Goal: Information Seeking & Learning: Find specific fact

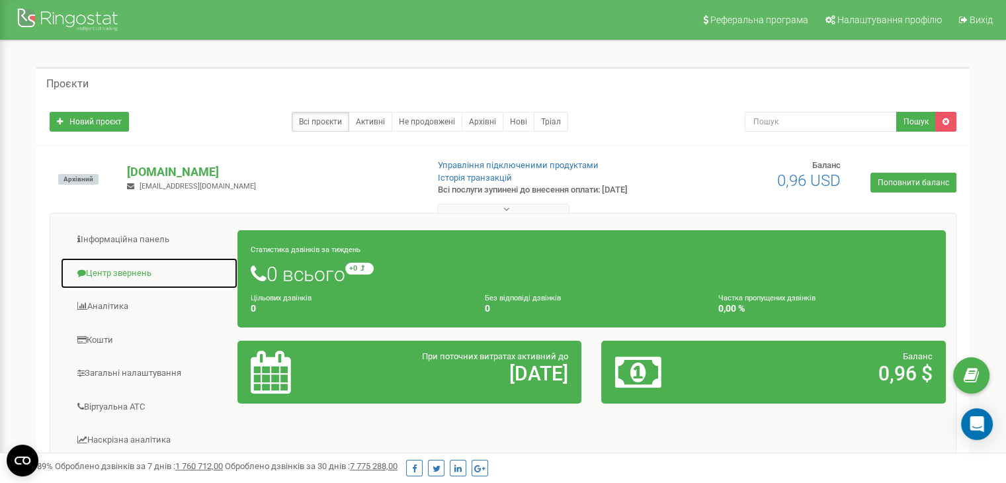
click at [136, 273] on link "Центр звернень" at bounding box center [149, 273] width 178 height 32
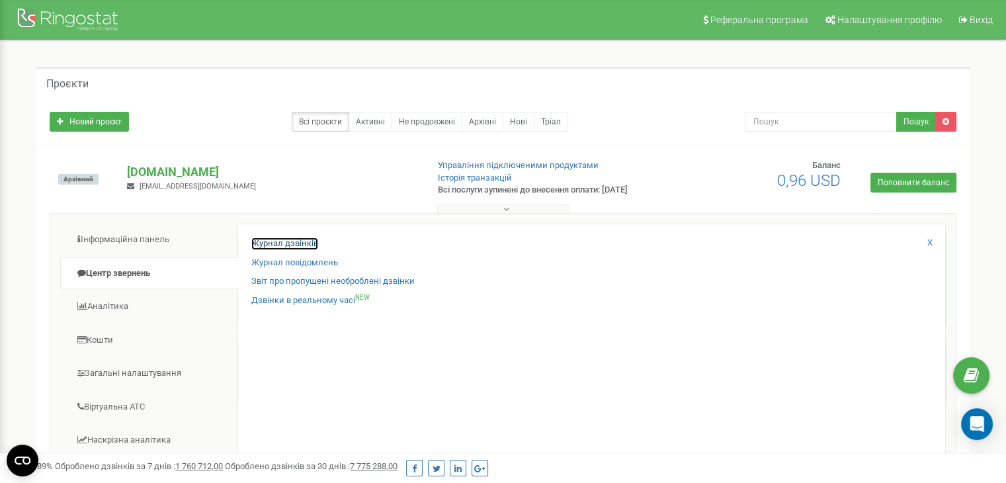
click at [269, 250] on link "Журнал дзвінків" at bounding box center [284, 244] width 67 height 13
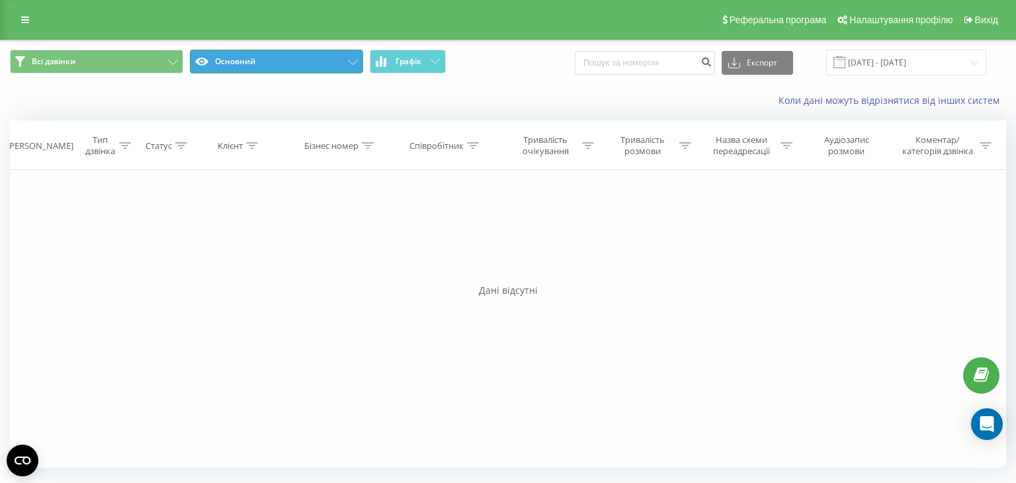
click at [342, 62] on button "Основний" at bounding box center [276, 62] width 173 height 24
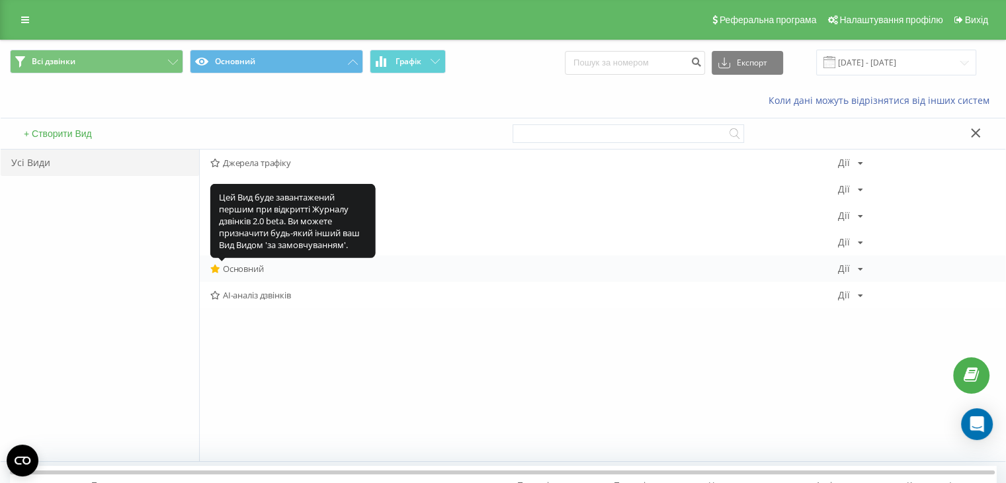
click at [220, 272] on icon at bounding box center [215, 269] width 10 height 9
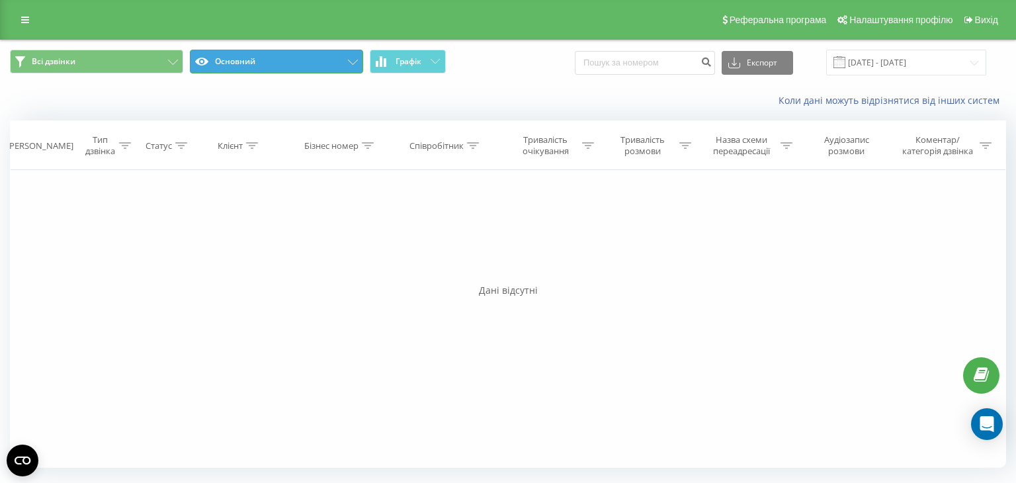
click at [283, 51] on button "Основний" at bounding box center [276, 62] width 173 height 24
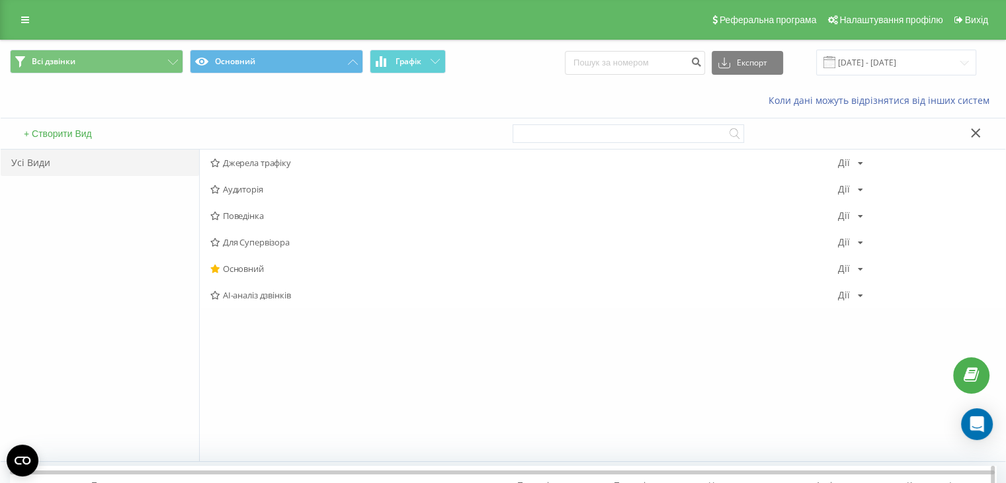
click at [977, 132] on icon at bounding box center [975, 132] width 9 height 9
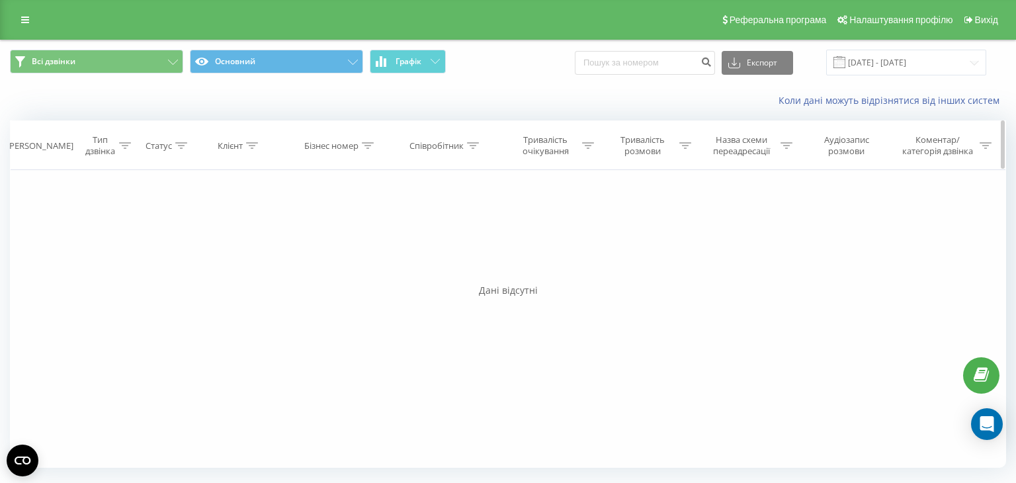
click at [253, 148] on div at bounding box center [252, 145] width 12 height 11
click at [265, 229] on input "text" at bounding box center [240, 240] width 116 height 23
click at [275, 204] on div at bounding box center [233, 210] width 94 height 13
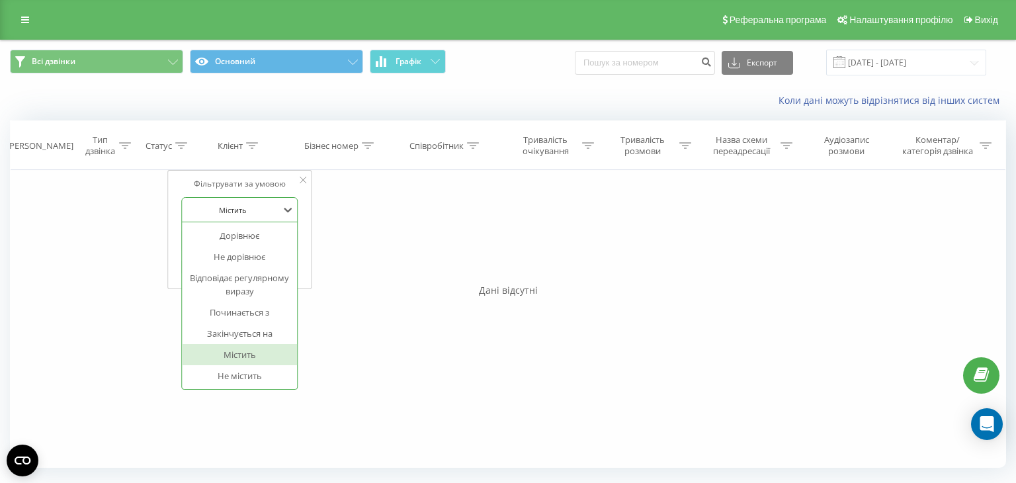
click at [273, 204] on div at bounding box center [233, 210] width 94 height 13
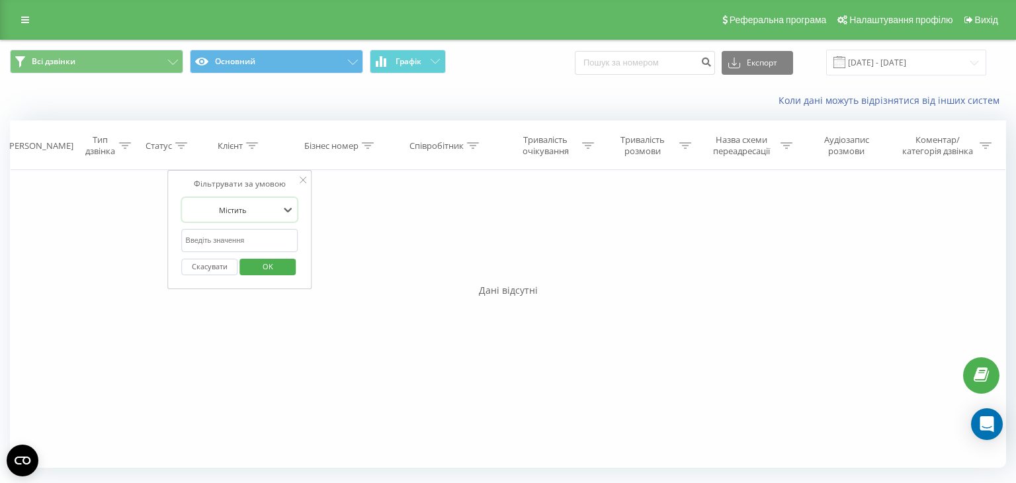
click at [385, 244] on div "Фільтрувати за умовою Дорівнює Введіть значення Скасувати OK Фільтрувати за умо…" at bounding box center [508, 319] width 997 height 298
click at [881, 63] on input "22.07.2025 - 22.08.2025" at bounding box center [906, 63] width 160 height 26
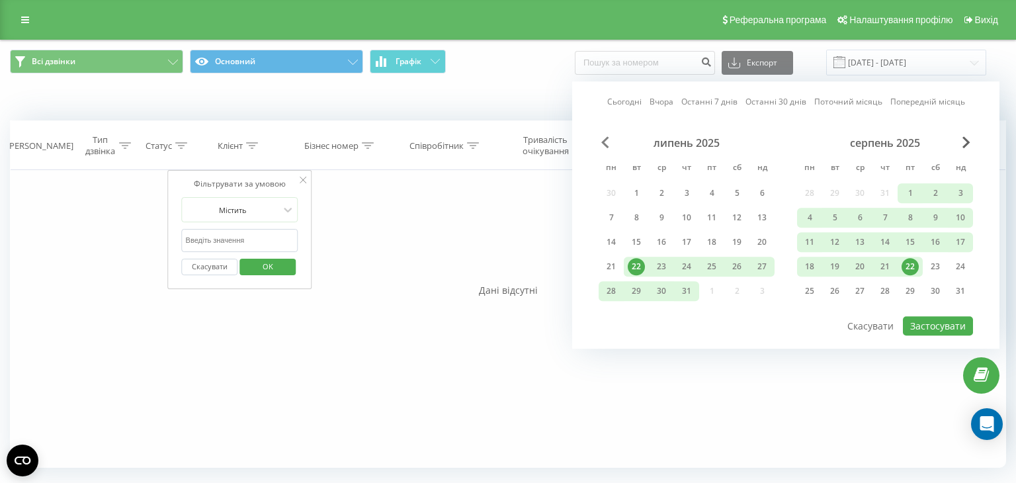
click at [609, 138] on div "липень 2025" at bounding box center [687, 142] width 176 height 13
click at [609, 136] on span "Previous Month" at bounding box center [605, 142] width 8 height 12
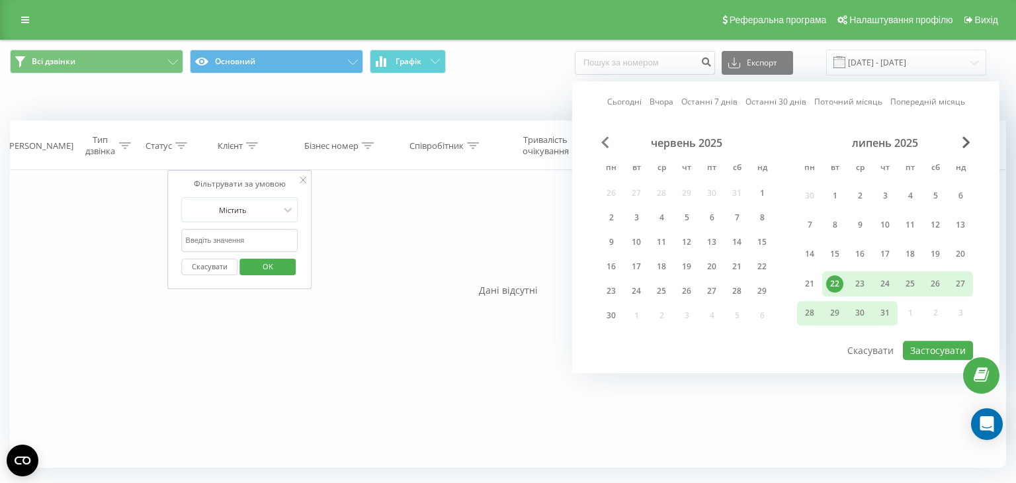
click at [606, 139] on span "Previous Month" at bounding box center [605, 142] width 8 height 12
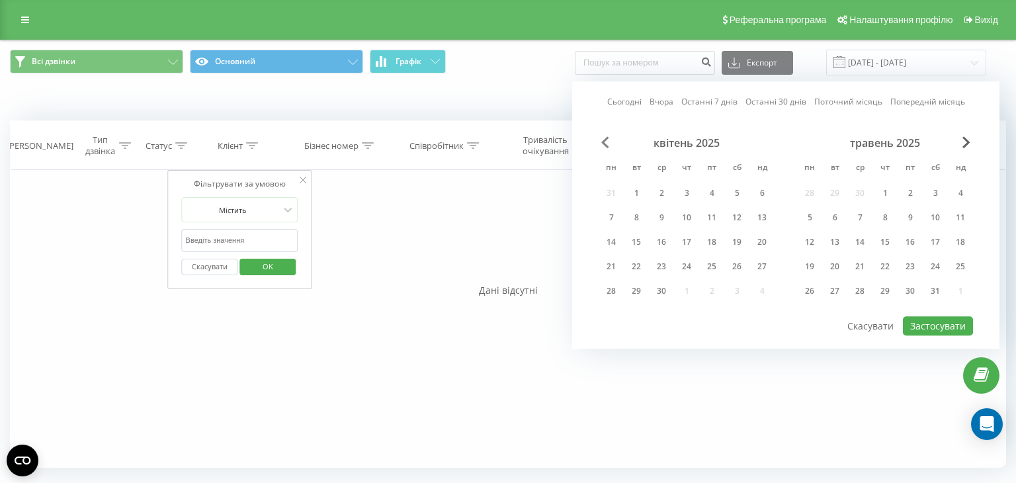
click at [606, 139] on span "Previous Month" at bounding box center [605, 142] width 8 height 12
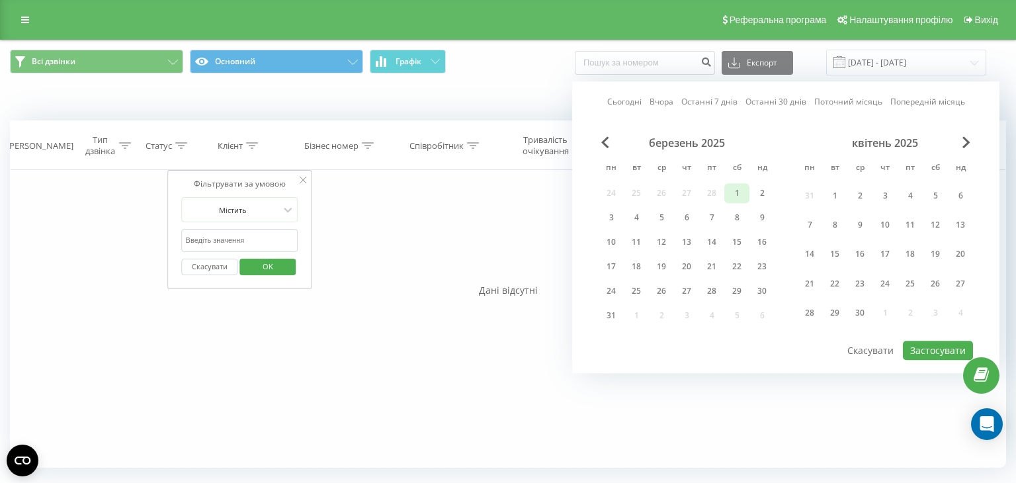
click at [736, 190] on div "1" at bounding box center [737, 193] width 17 height 17
click at [964, 142] on span "Next Month" at bounding box center [967, 142] width 8 height 12
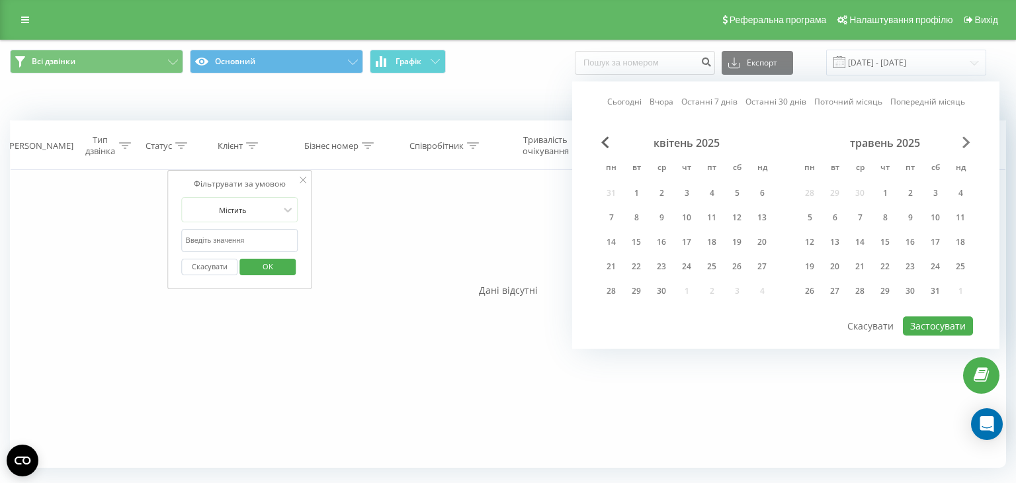
click at [965, 142] on span "Next Month" at bounding box center [967, 142] width 8 height 12
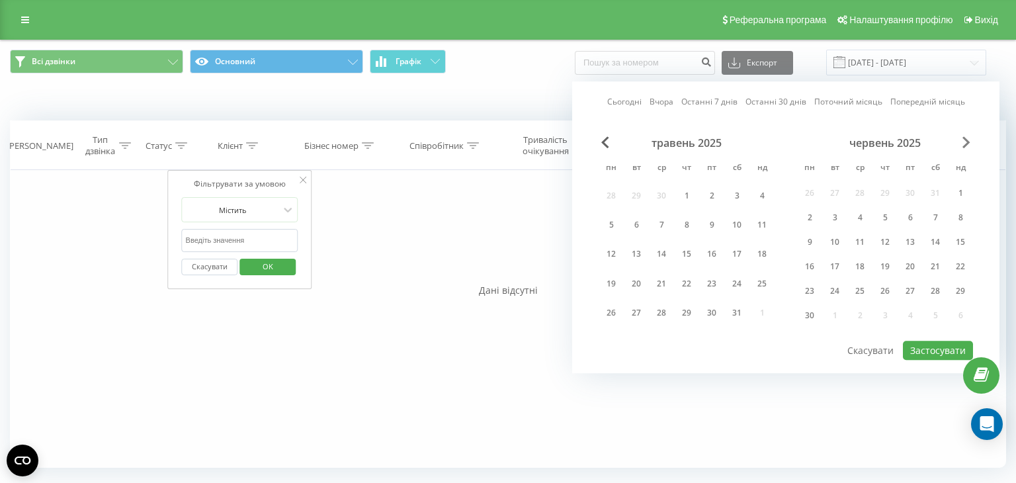
click at [966, 141] on span "Next Month" at bounding box center [967, 142] width 8 height 12
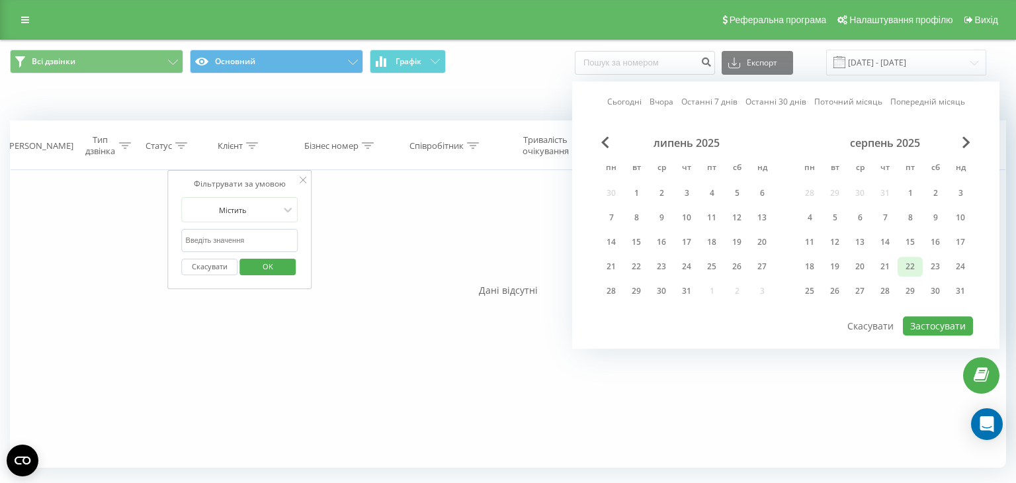
click at [907, 265] on div "22" at bounding box center [910, 266] width 17 height 17
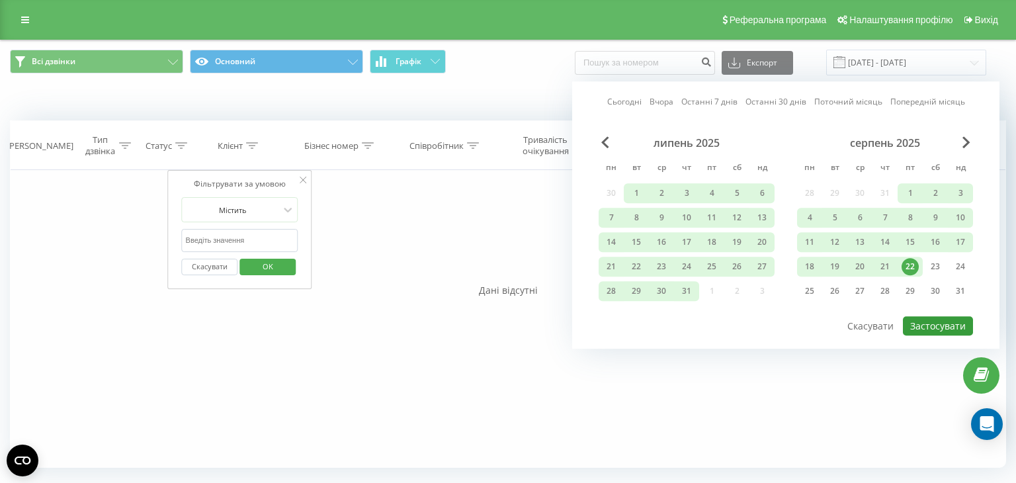
click at [916, 318] on button "Застосувати" at bounding box center [938, 325] width 70 height 19
type input "01.03.2025 - 22.08.2025"
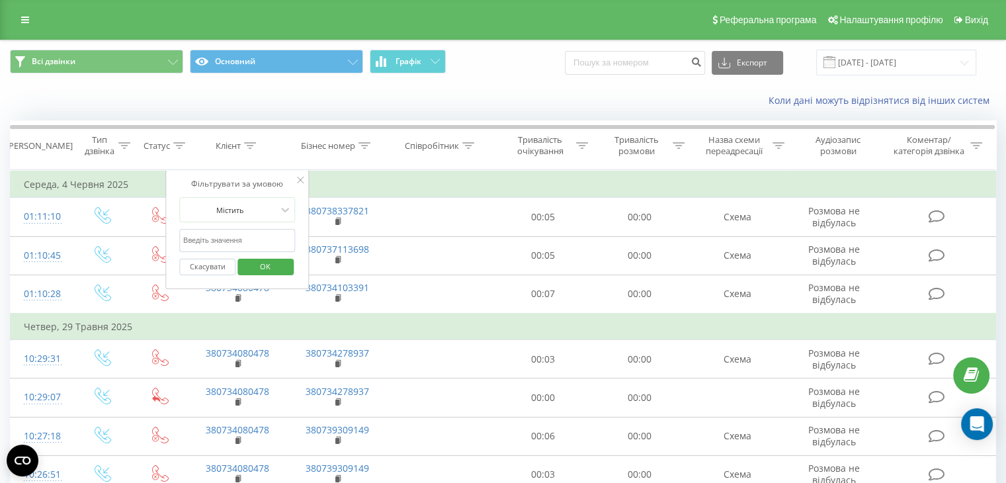
click at [309, 180] on td "Середа, 4 Червня 2025" at bounding box center [504, 184] width 986 height 26
click at [303, 178] on icon at bounding box center [301, 180] width 7 height 7
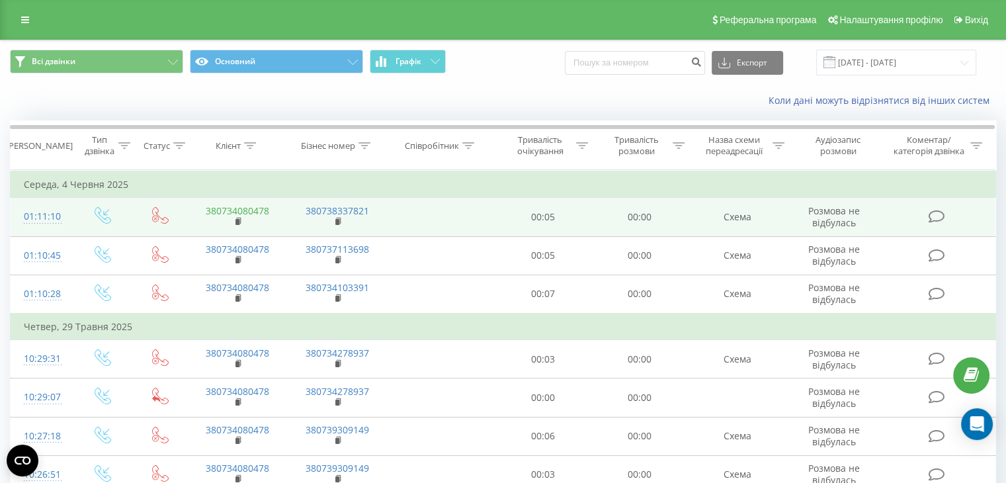
click at [247, 208] on link "380734080478" at bounding box center [238, 210] width 64 height 13
